Goal: Information Seeking & Learning: Learn about a topic

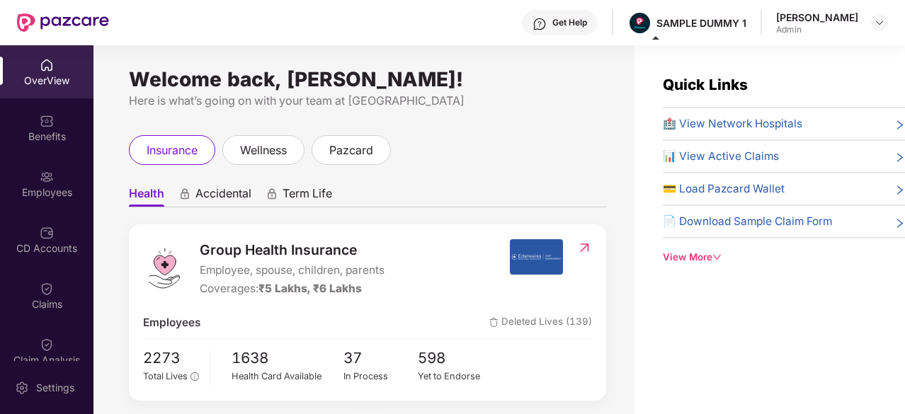
click at [638, 339] on div "Quick Links 🏥 View Network Hospitals 📊 View Active Claims 💳 Load Pazcard Wallet…" at bounding box center [770, 252] width 271 height 414
click at [728, 223] on span "📄 Download Sample Claim Form" at bounding box center [747, 221] width 169 height 17
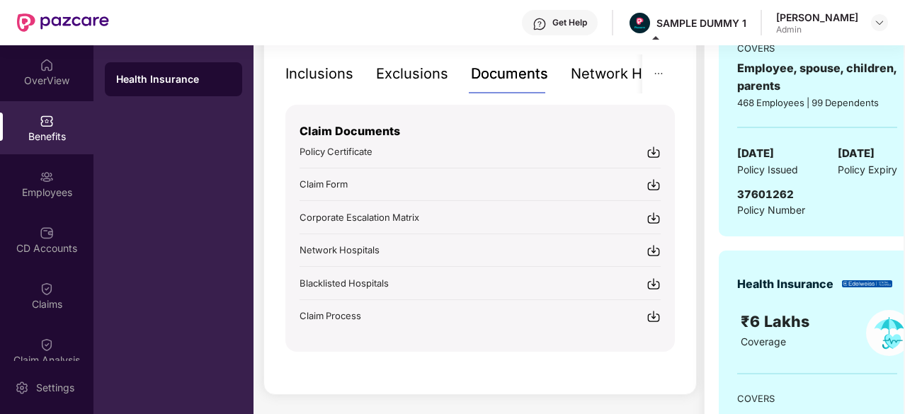
scroll to position [304, 0]
click at [590, 185] on div "Claim Form" at bounding box center [480, 183] width 361 height 15
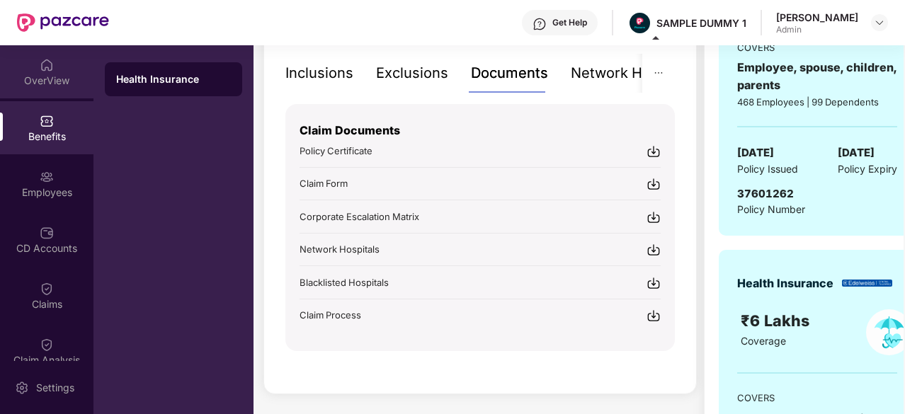
click at [33, 89] on div "OverView" at bounding box center [47, 71] width 94 height 53
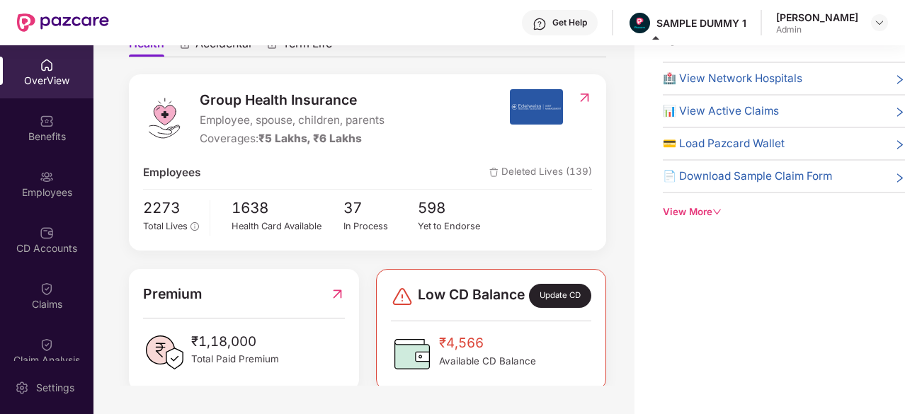
scroll to position [109, 0]
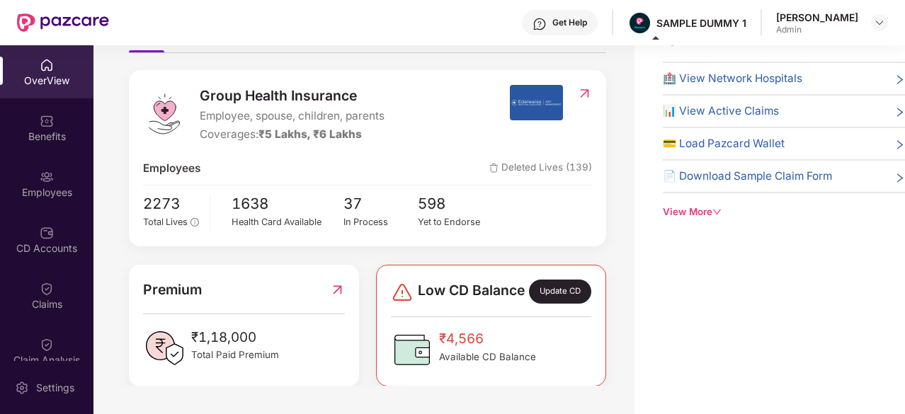
click at [407, 72] on div "Group Health Insurance Employee, spouse, children, parents Coverages: ₹5 Lakhs,…" at bounding box center [368, 158] width 478 height 176
click at [560, 168] on span "Deleted Lives (139)" at bounding box center [541, 168] width 103 height 17
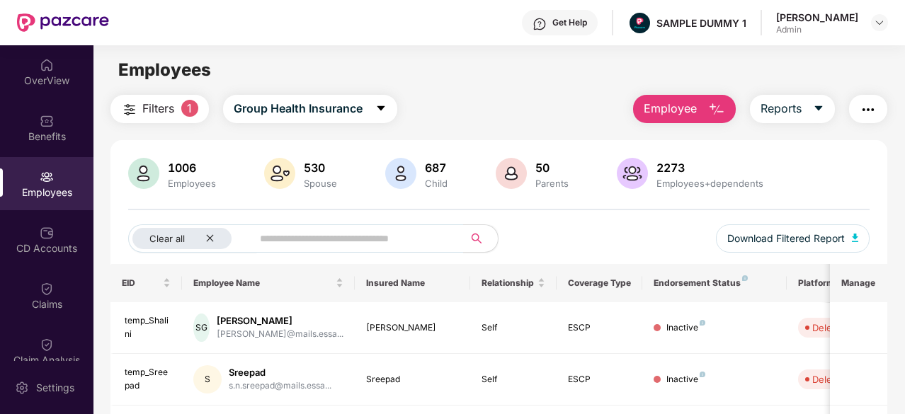
scroll to position [1, 0]
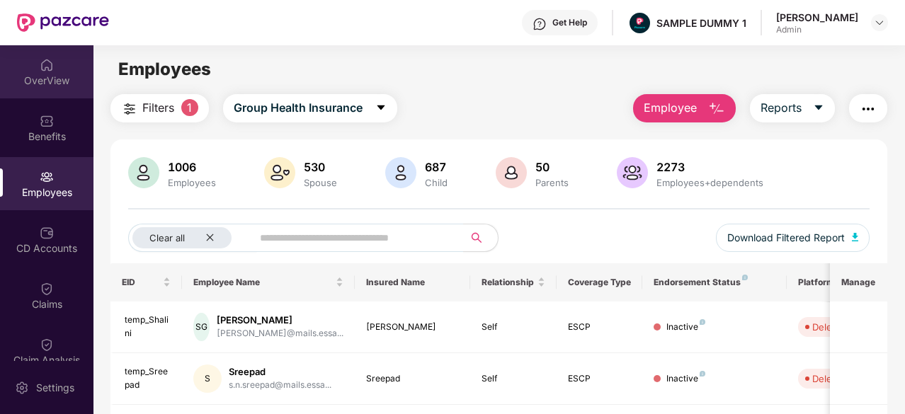
click at [31, 63] on div "OverView" at bounding box center [47, 71] width 94 height 53
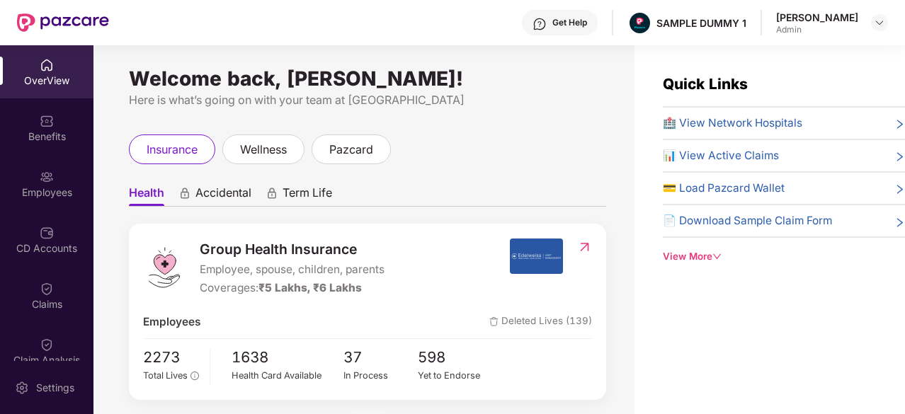
scroll to position [177, 0]
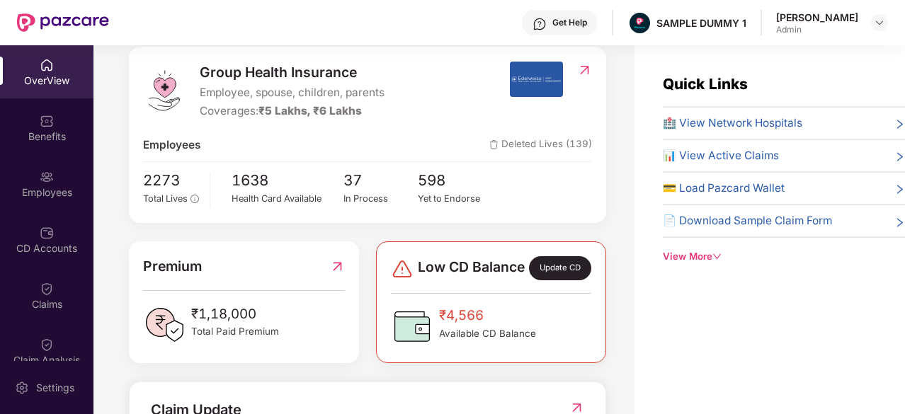
click at [582, 70] on img at bounding box center [584, 70] width 15 height 14
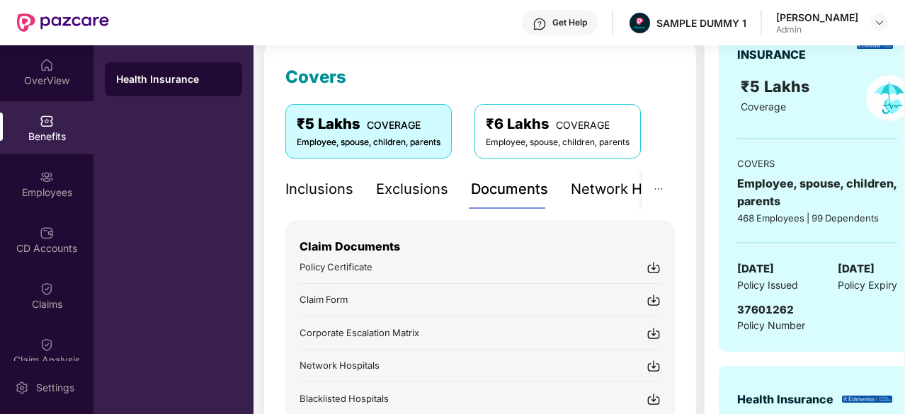
scroll to position [0, 0]
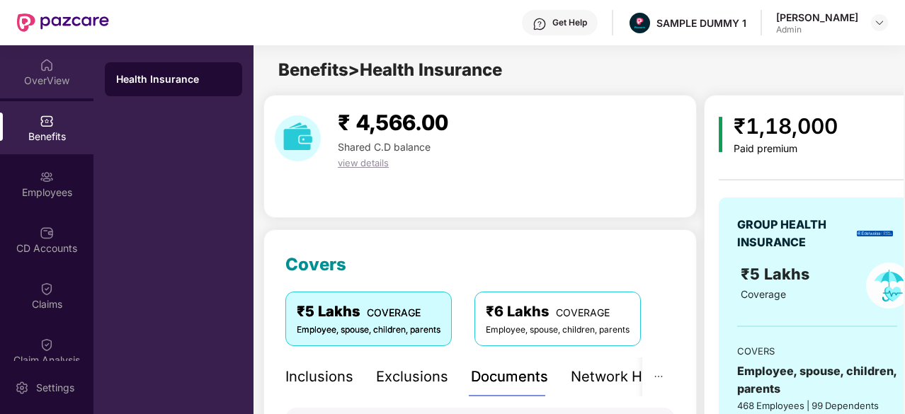
click at [33, 68] on div "OverView" at bounding box center [47, 71] width 94 height 53
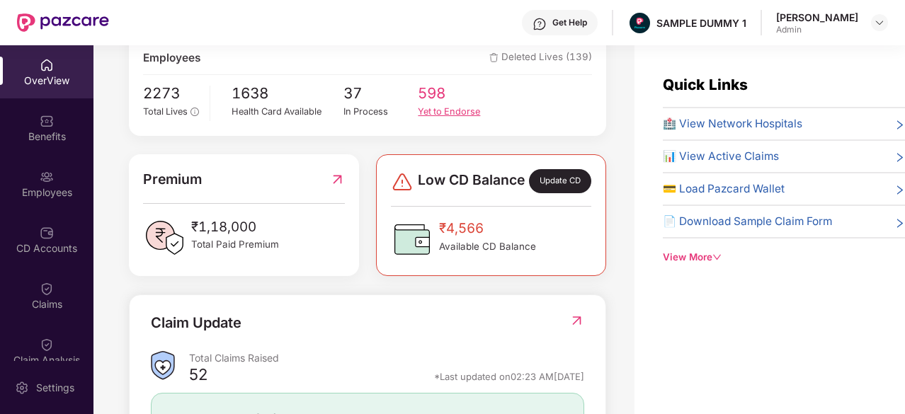
scroll to position [464, 0]
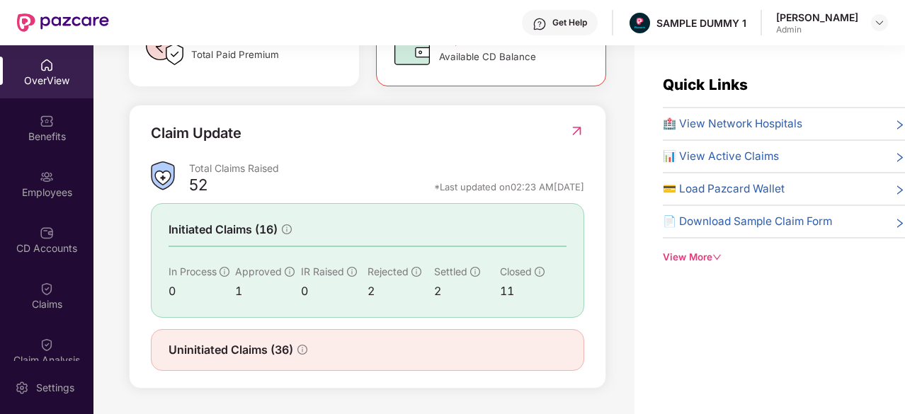
click at [402, 188] on div "52 *Last updated on 02:23 AM[DATE]" at bounding box center [386, 190] width 395 height 18
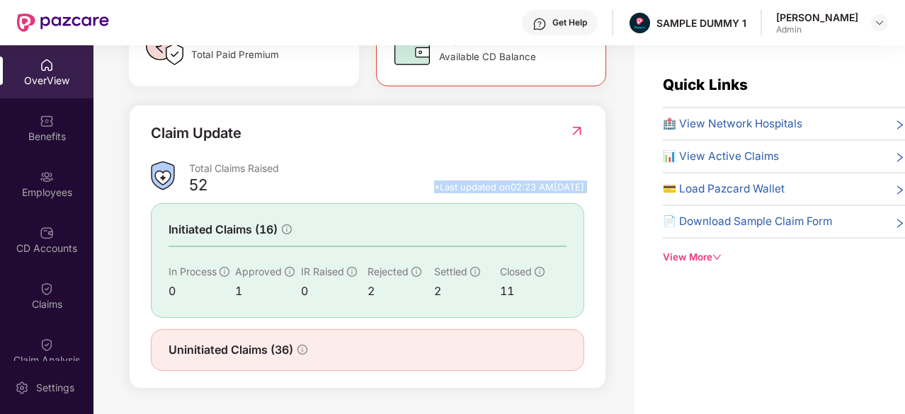
click at [402, 188] on div "52 *Last updated on 02:23 AM[DATE]" at bounding box center [386, 190] width 395 height 18
